Goal: Task Accomplishment & Management: Manage account settings

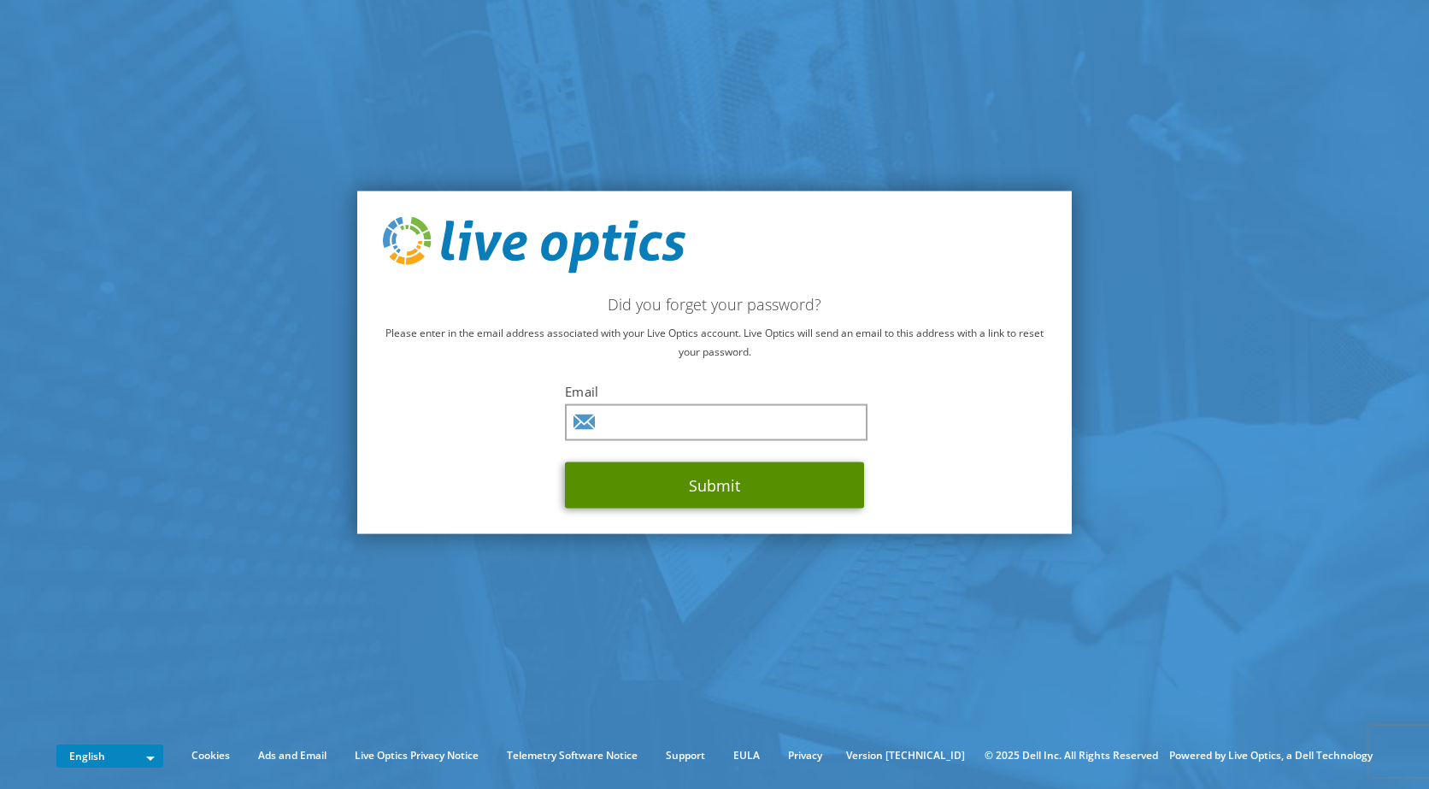
drag, startPoint x: 693, startPoint y: 433, endPoint x: 704, endPoint y: 483, distance: 51.8
click at [704, 483] on button "Submit" at bounding box center [714, 485] width 299 height 46
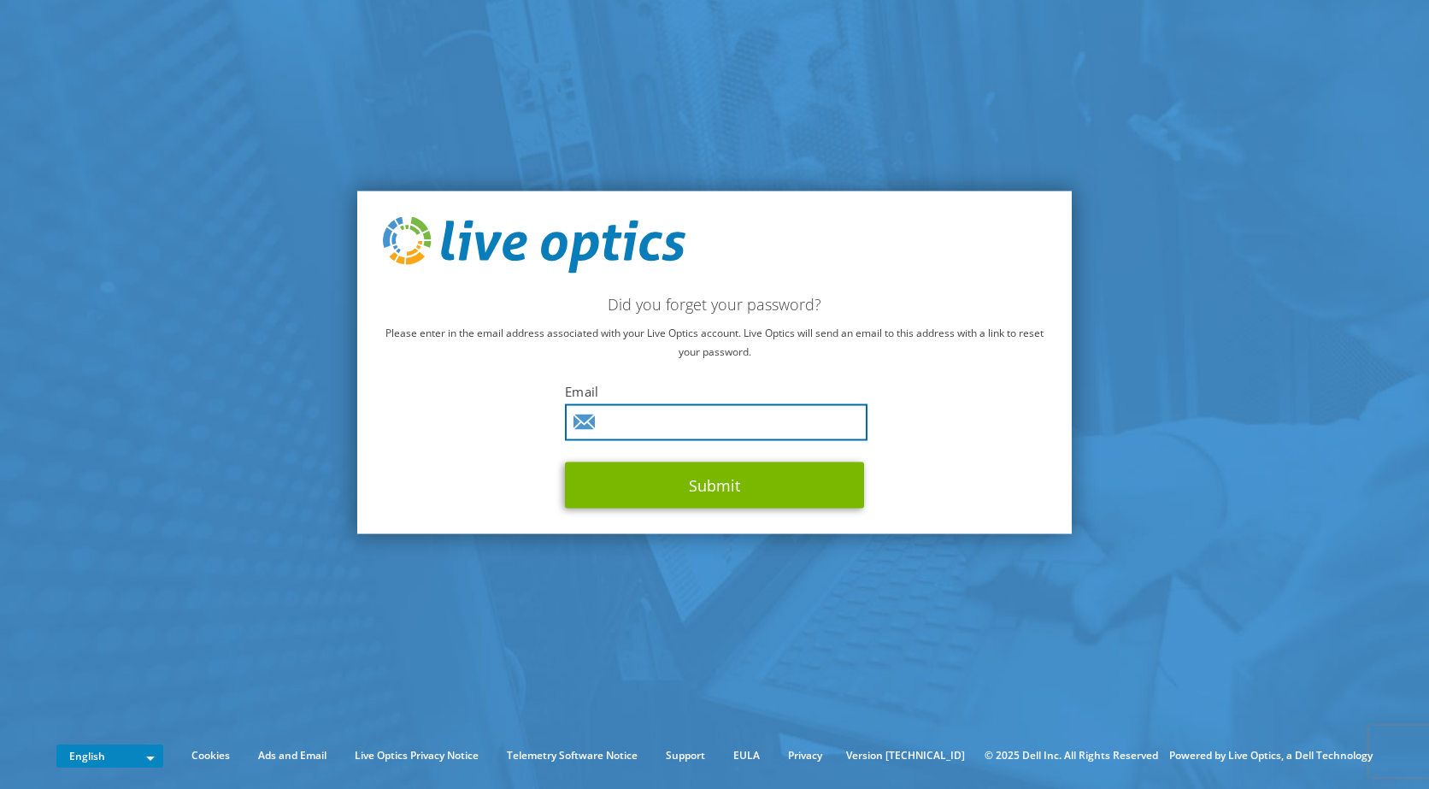
click at [694, 427] on input "text" at bounding box center [716, 422] width 303 height 37
type input "nathanael.pearson@huc.nhs.uk"
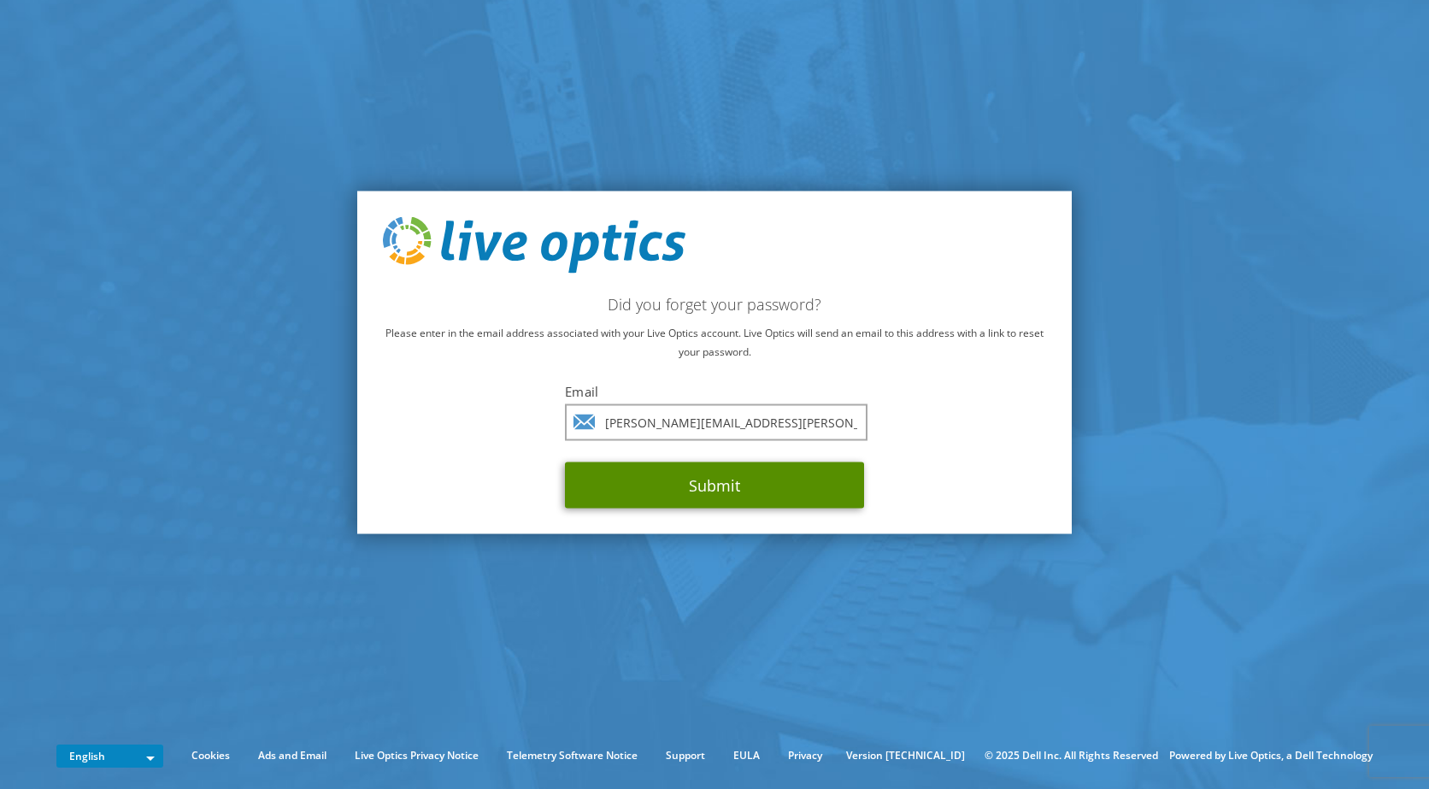
click at [688, 487] on button "Submit" at bounding box center [714, 485] width 299 height 46
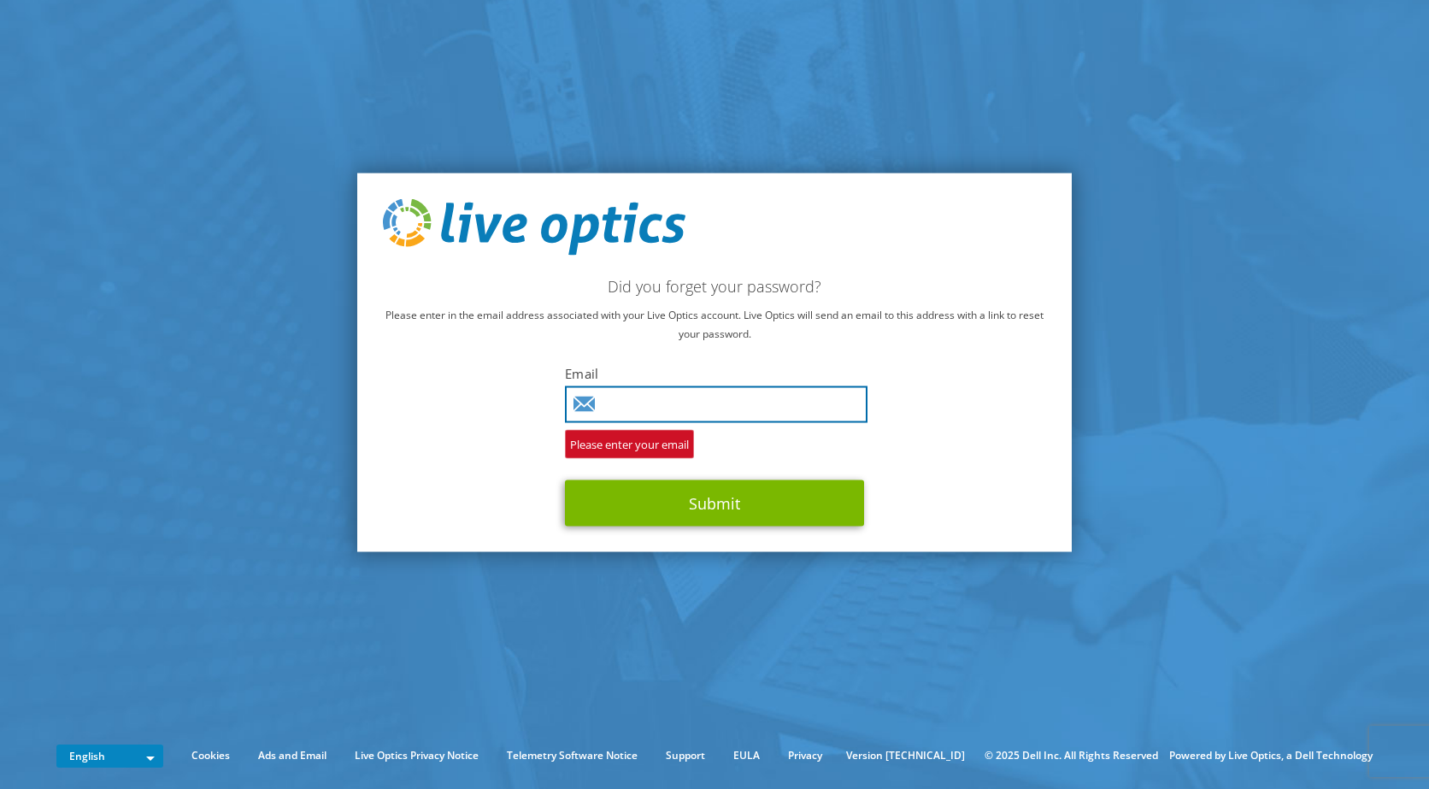
click at [681, 404] on input "text" at bounding box center [716, 404] width 303 height 37
type input "nathanael.pearson@huc.nhs.uk"
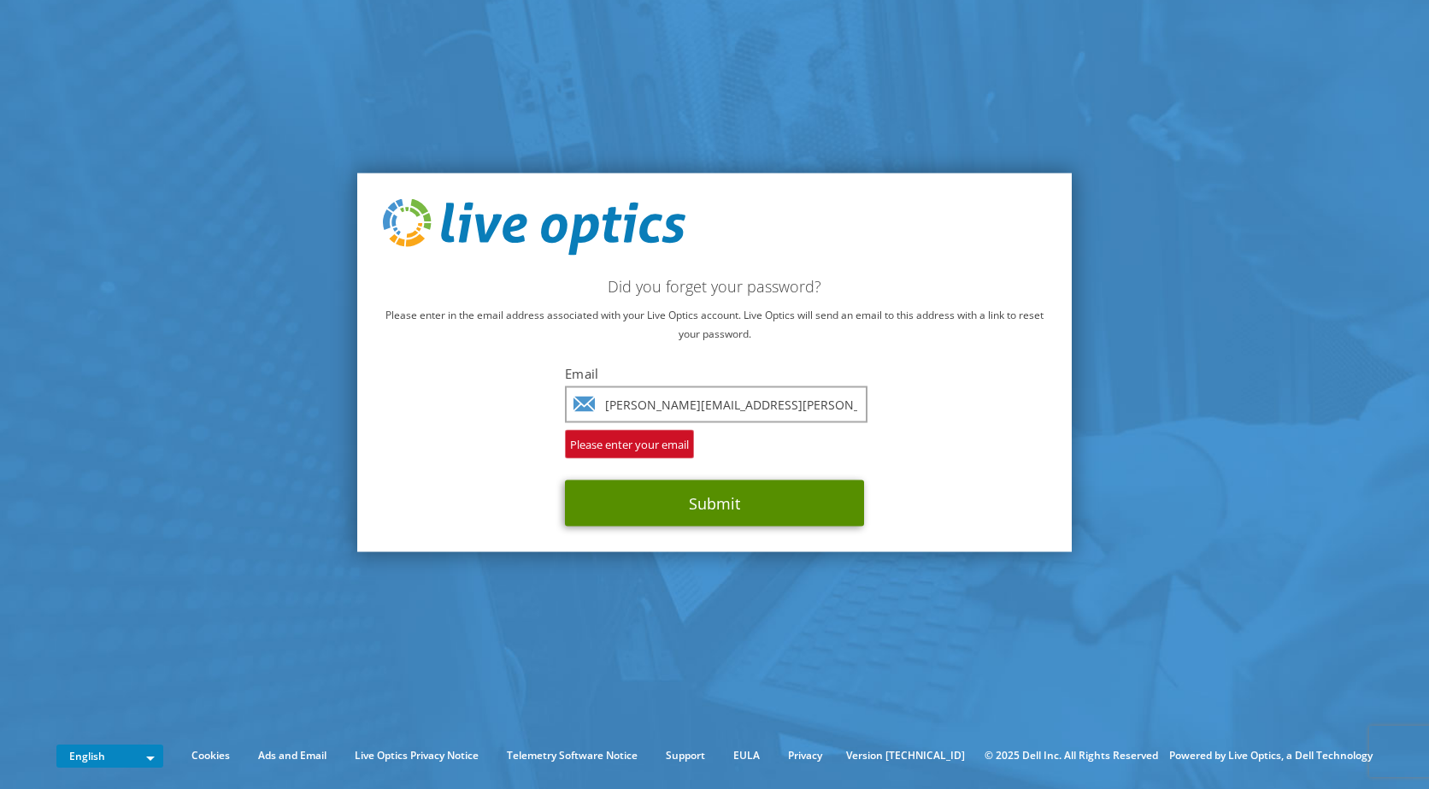
click at [720, 510] on button "Submit" at bounding box center [714, 503] width 299 height 46
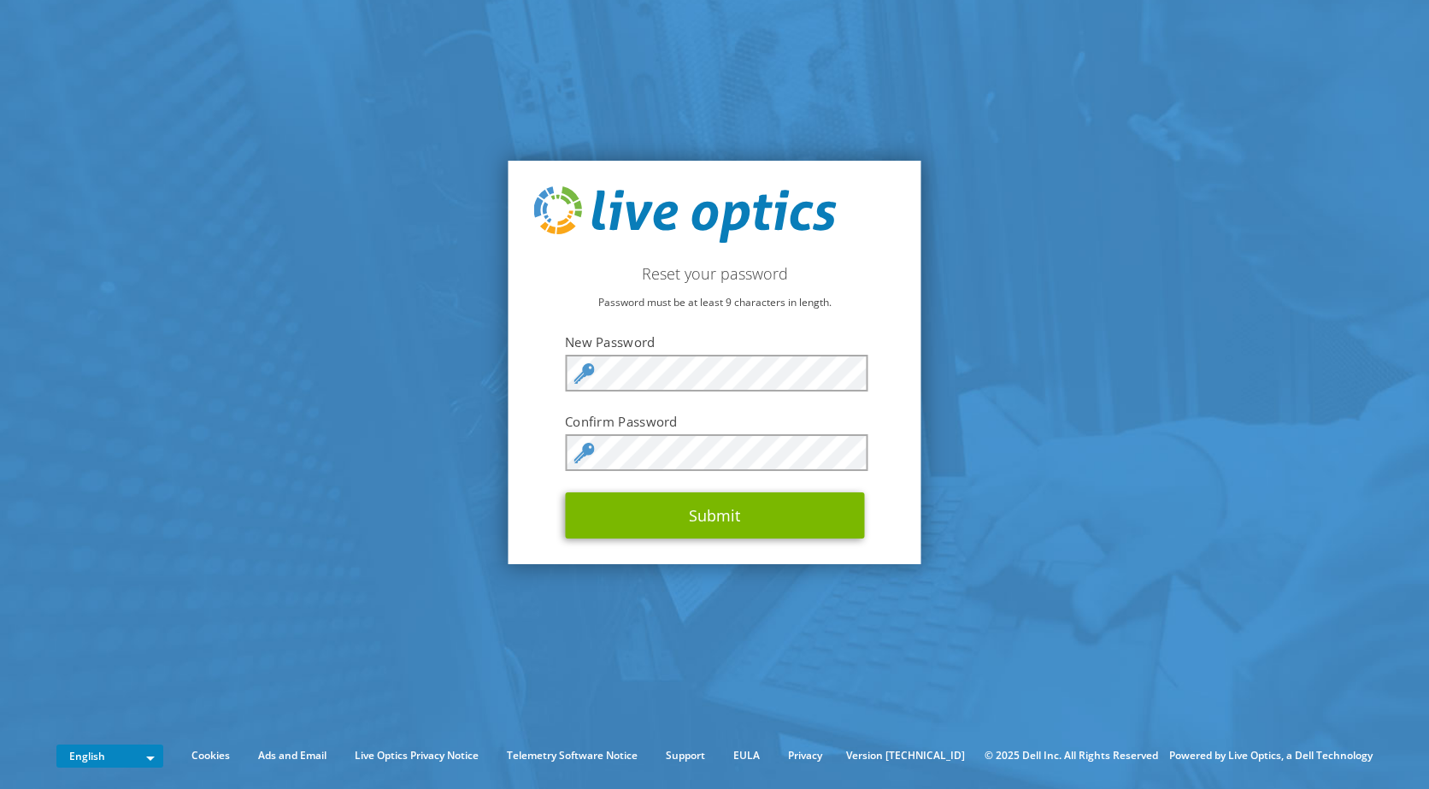
click at [704, 392] on form "New Password Confirm Password Submit" at bounding box center [714, 435] width 299 height 205
click at [565, 492] on button "Submit" at bounding box center [714, 515] width 299 height 46
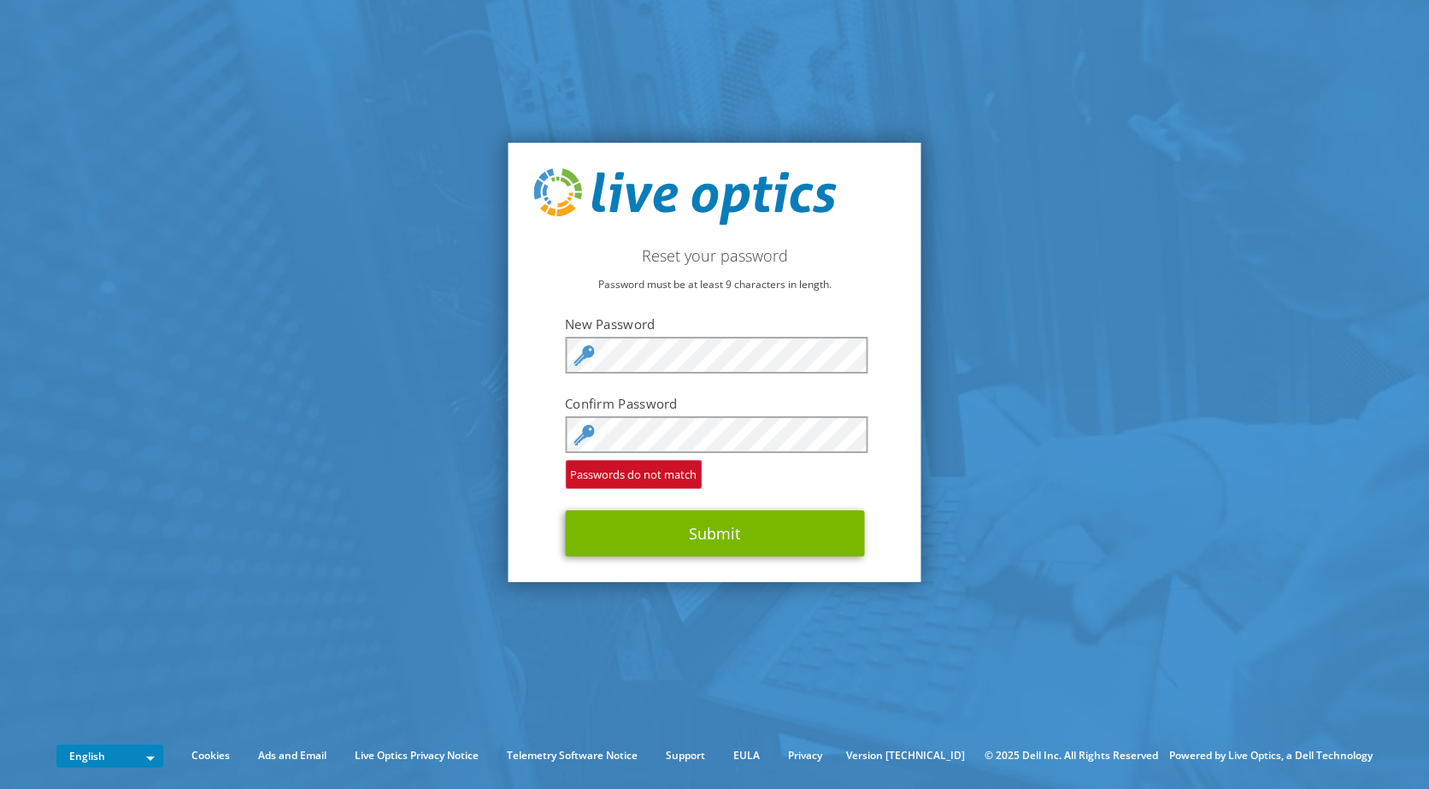
click at [586, 439] on icon at bounding box center [584, 435] width 21 height 21
click at [512, 553] on div "Reset your password Password must be at least 9 characters in length. New Passw…" at bounding box center [715, 362] width 413 height 439
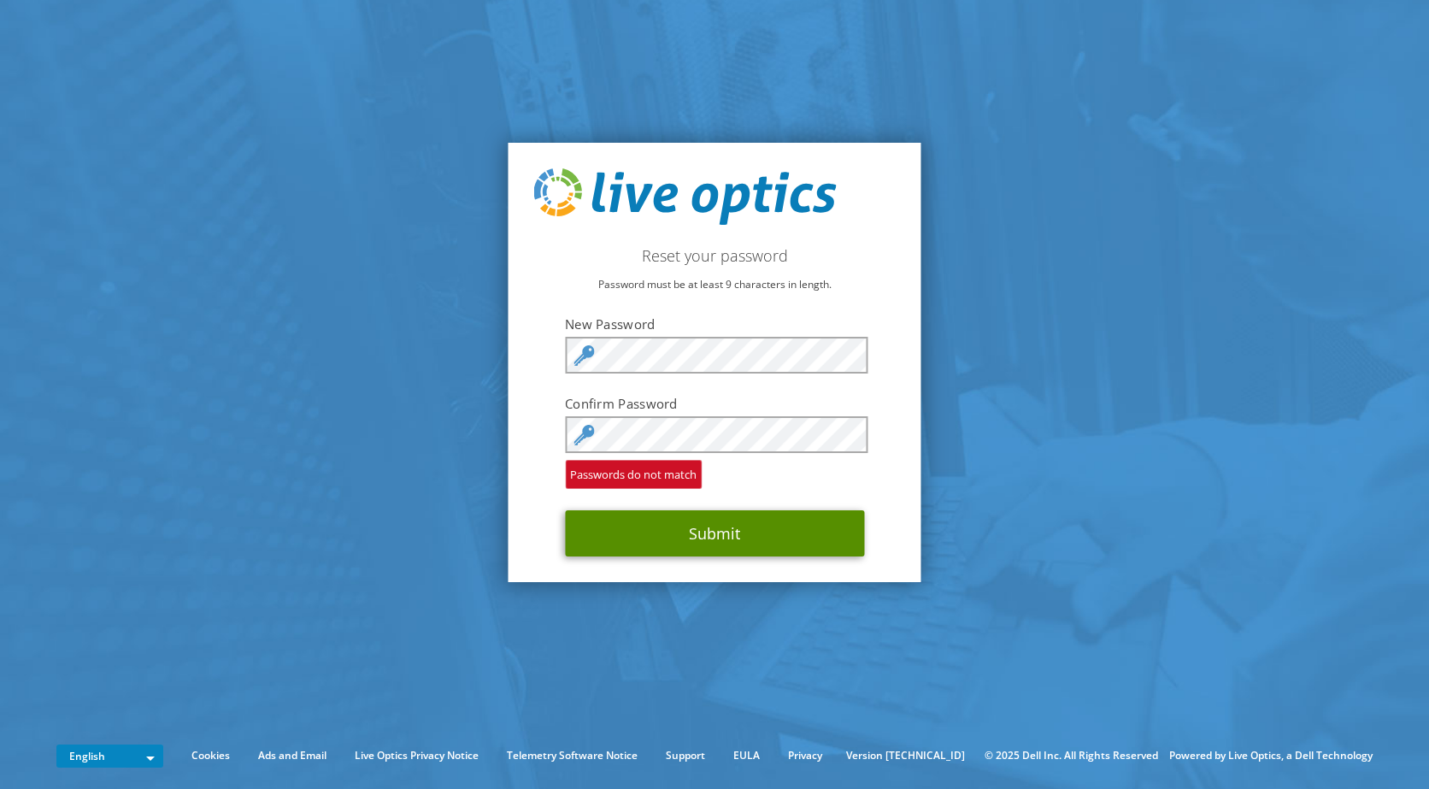
click at [682, 533] on button "Submit" at bounding box center [714, 533] width 299 height 46
